Goal: Task Accomplishment & Management: Manage account settings

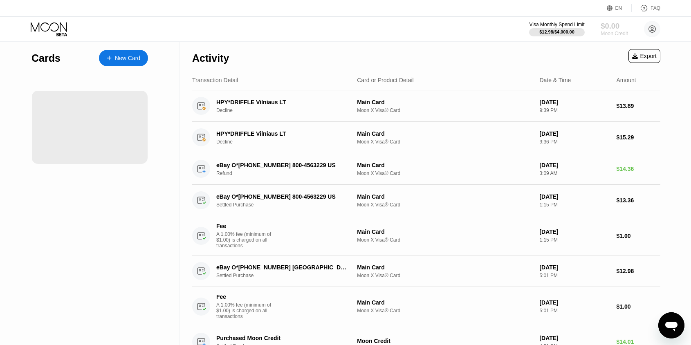
click at [612, 27] on div "$0.00" at bounding box center [614, 26] width 27 height 9
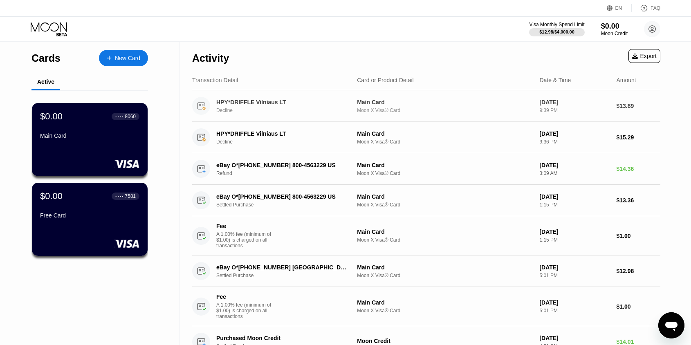
click at [239, 106] on div "HPY*DRIFFLE Vilniaus LT Decline" at bounding box center [287, 106] width 142 height 14
